Goal: Task Accomplishment & Management: Manage account settings

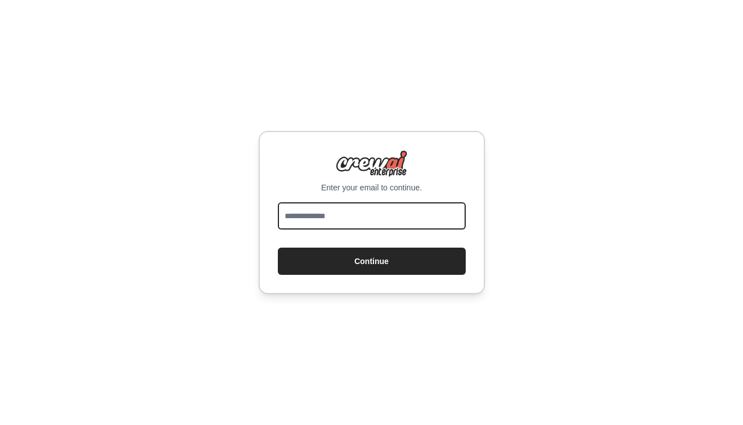
click at [310, 226] on input "email" at bounding box center [372, 215] width 188 height 27
click at [311, 216] on input "email" at bounding box center [372, 215] width 188 height 27
type input "**********"
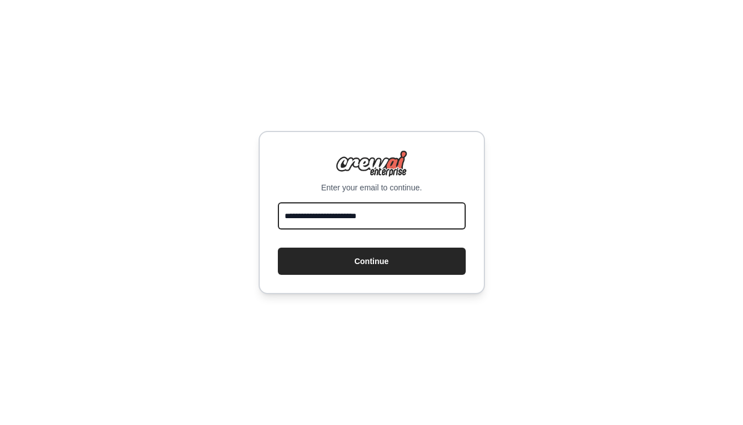
click at [278, 247] on button "Continue" at bounding box center [372, 260] width 188 height 27
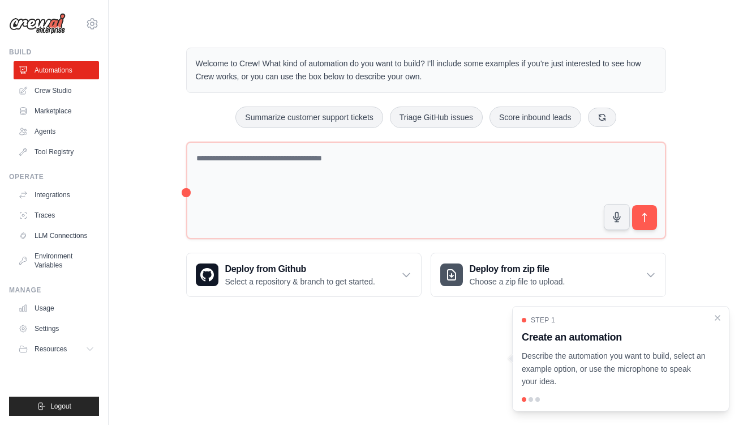
click at [303, 332] on body "mark.brennand@outlook.com Settings Build Automations Crew Studio" at bounding box center [371, 212] width 743 height 425
click at [261, 339] on body "mark.brennand@outlook.com Settings Build Automations Crew Studio" at bounding box center [371, 212] width 743 height 425
